Goal: Find specific page/section: Find specific page/section

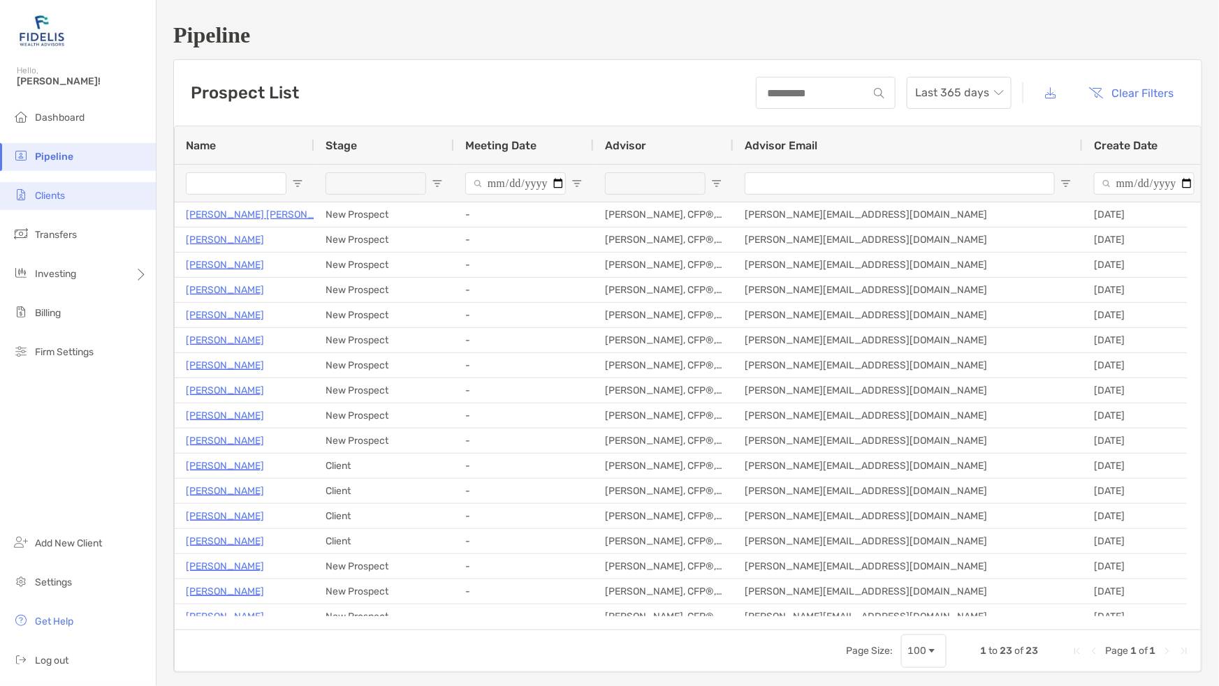
click at [51, 183] on li "Clients" at bounding box center [78, 196] width 156 height 28
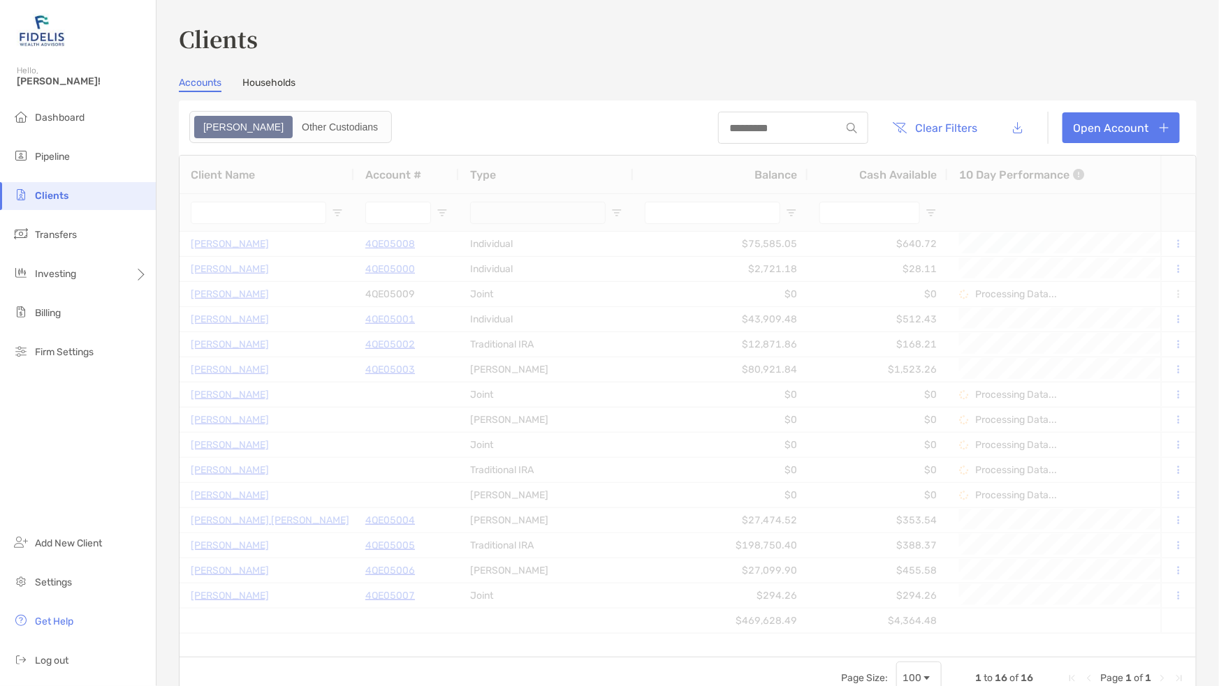
type input "**********"
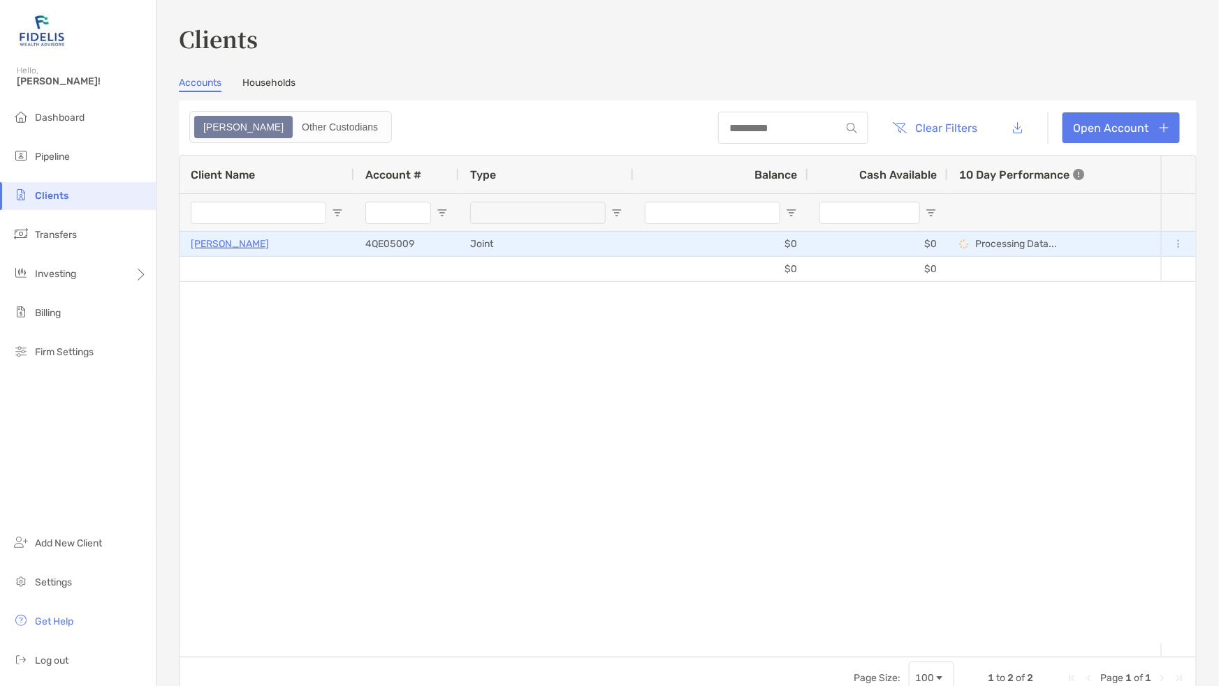
click at [214, 251] on p "[PERSON_NAME]" at bounding box center [230, 243] width 78 height 17
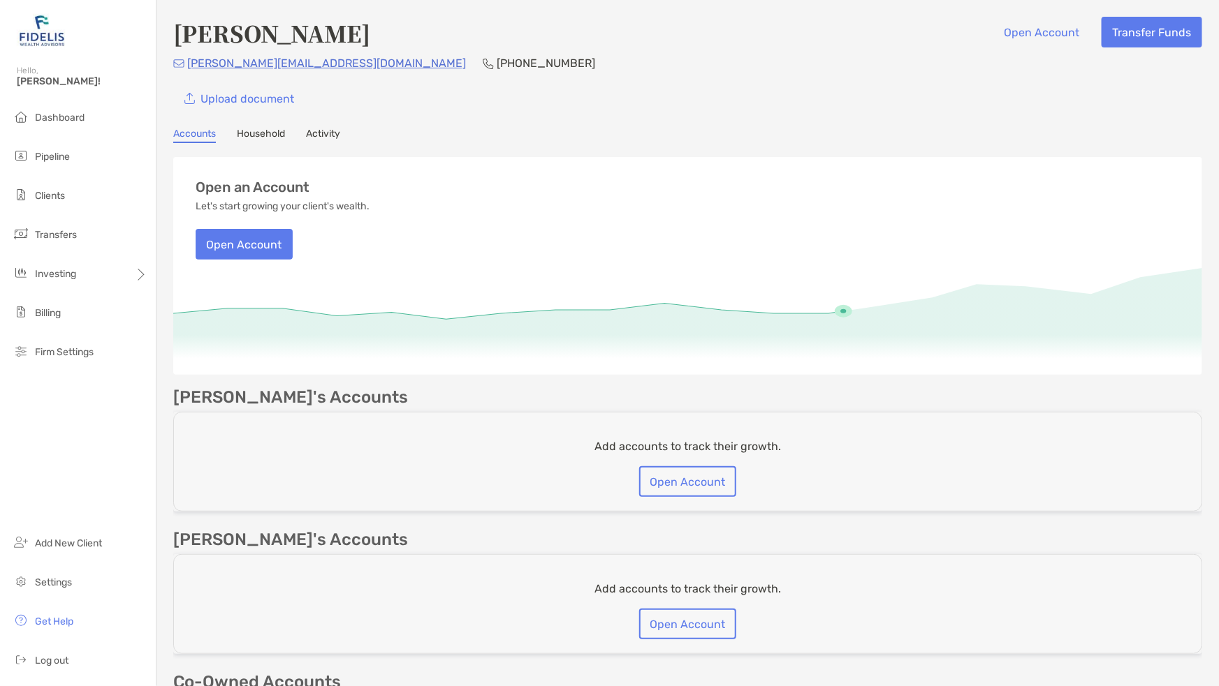
click at [256, 133] on link "Household" at bounding box center [261, 135] width 48 height 15
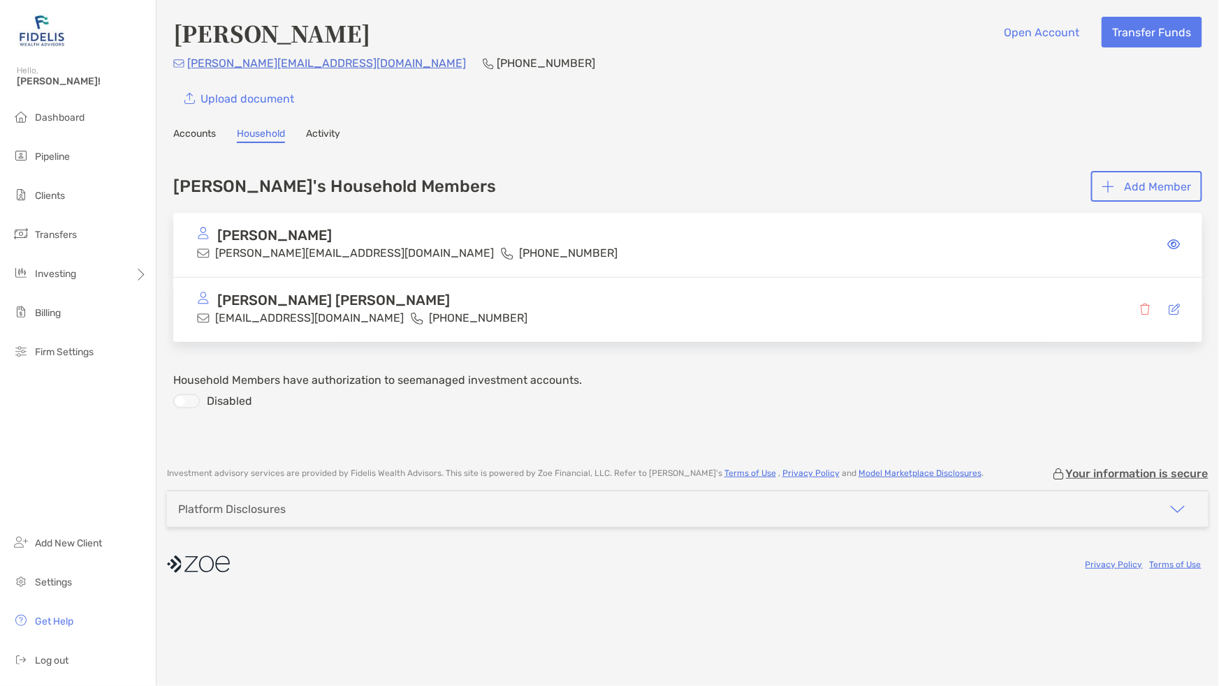
click at [318, 134] on link "Activity" at bounding box center [323, 135] width 34 height 15
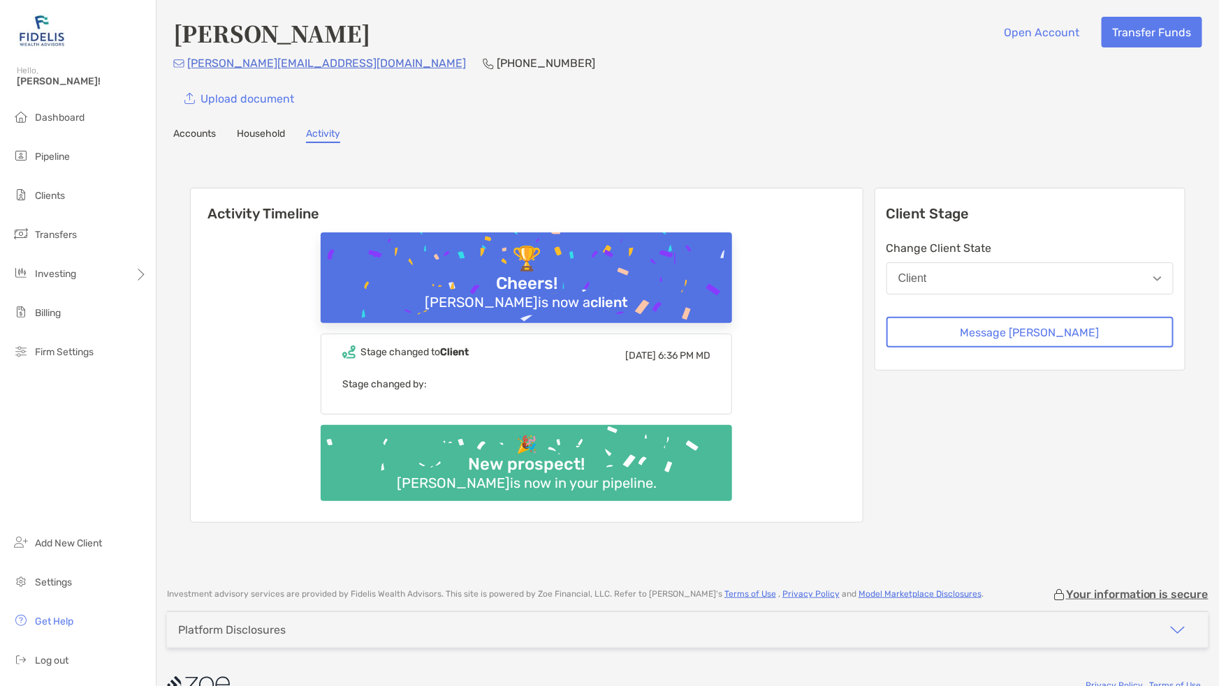
click at [207, 135] on link "Accounts" at bounding box center [194, 135] width 43 height 15
